Goal: Task Accomplishment & Management: Manage account settings

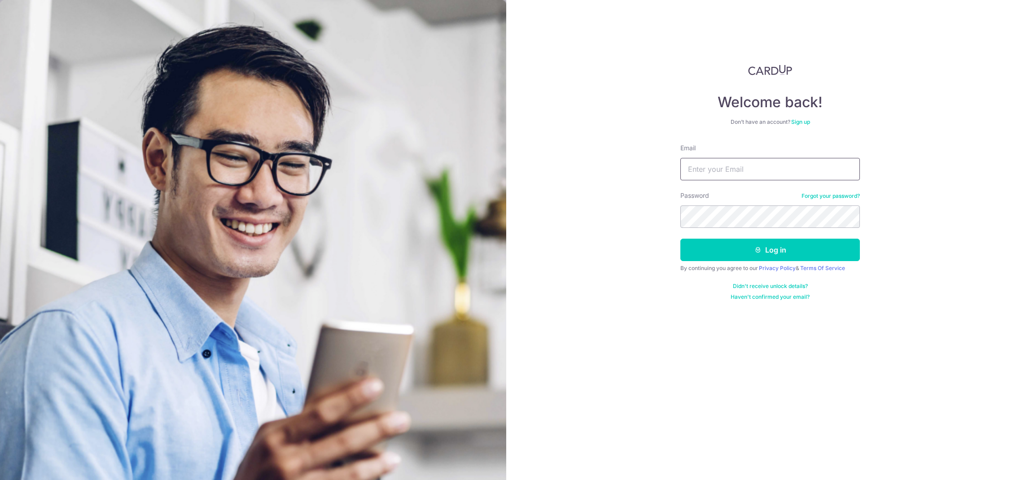
click at [749, 166] on input "Email" at bounding box center [769, 169] width 179 height 22
paste input "[EMAIL_ADDRESS][DOMAIN_NAME]"
type input "[EMAIL_ADDRESS][DOMAIN_NAME]"
click at [788, 253] on button "Log in" at bounding box center [769, 250] width 179 height 22
